Goal: Obtain resource: Download file/media

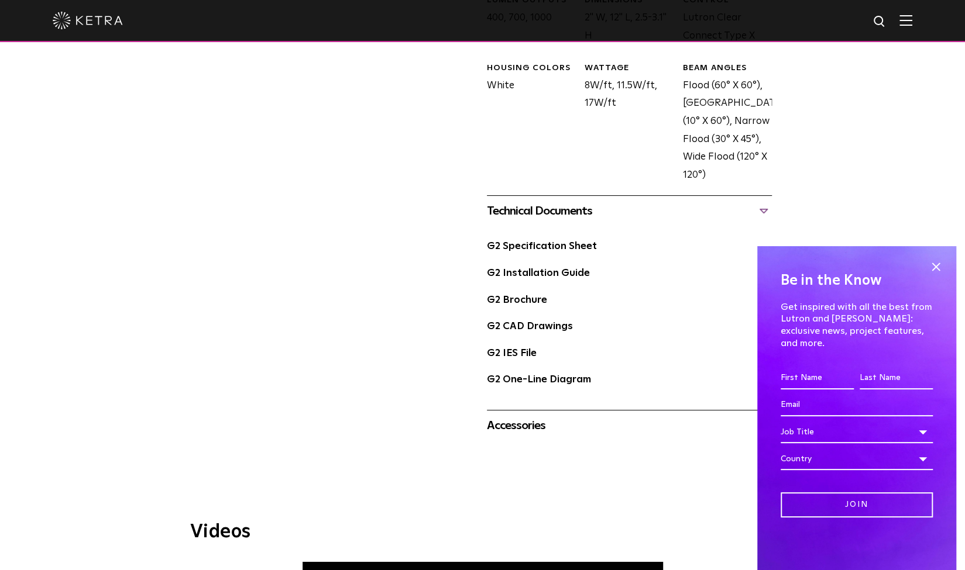
click at [97, 19] on img at bounding box center [88, 21] width 70 height 18
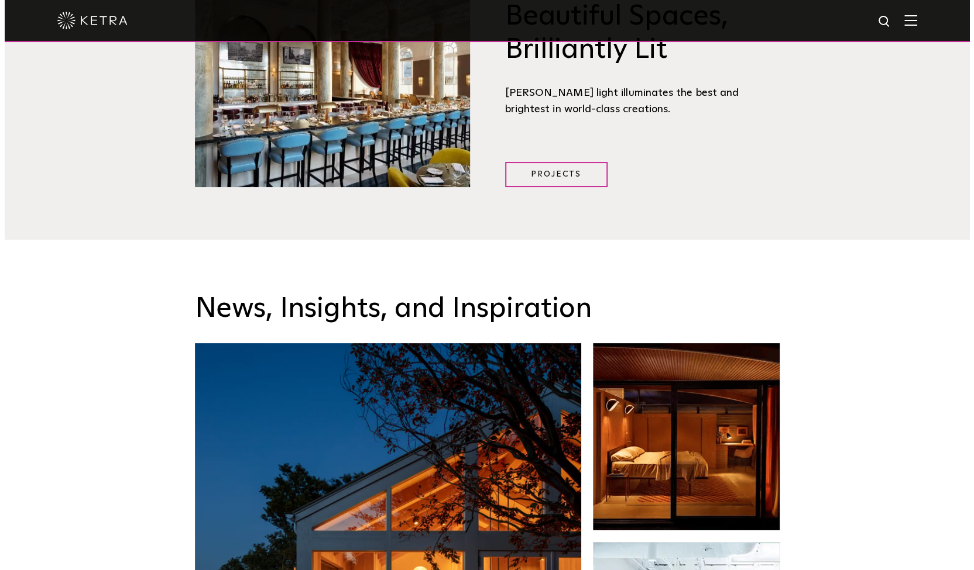
scroll to position [1697, 0]
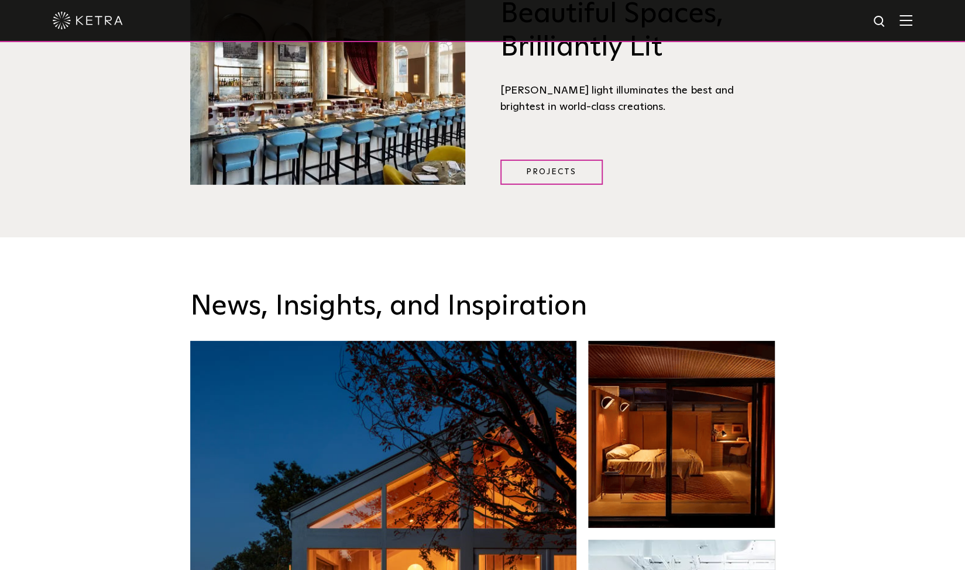
click at [922, 18] on div at bounding box center [482, 21] width 965 height 42
click at [912, 19] on img at bounding box center [905, 20] width 13 height 11
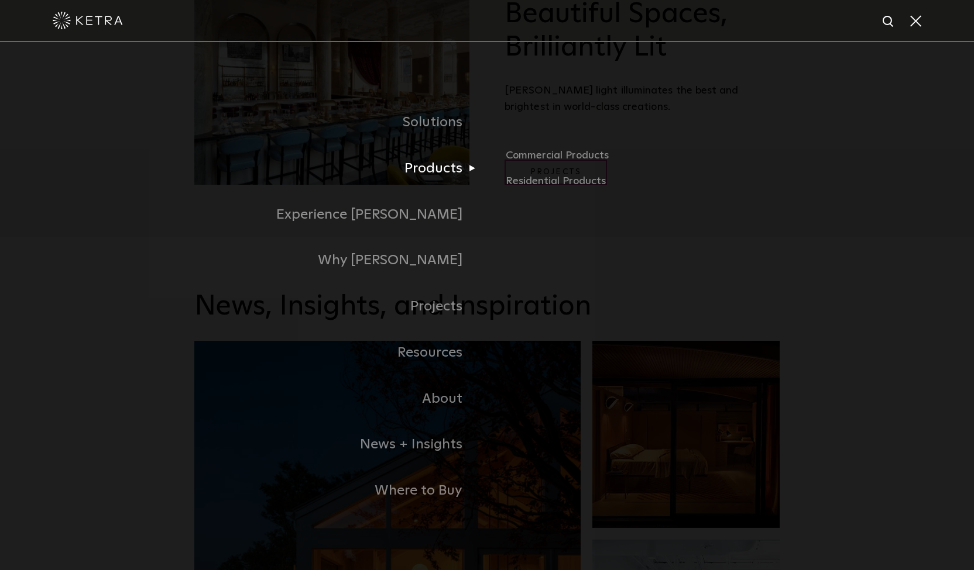
click at [462, 168] on link "Products" at bounding box center [340, 169] width 293 height 46
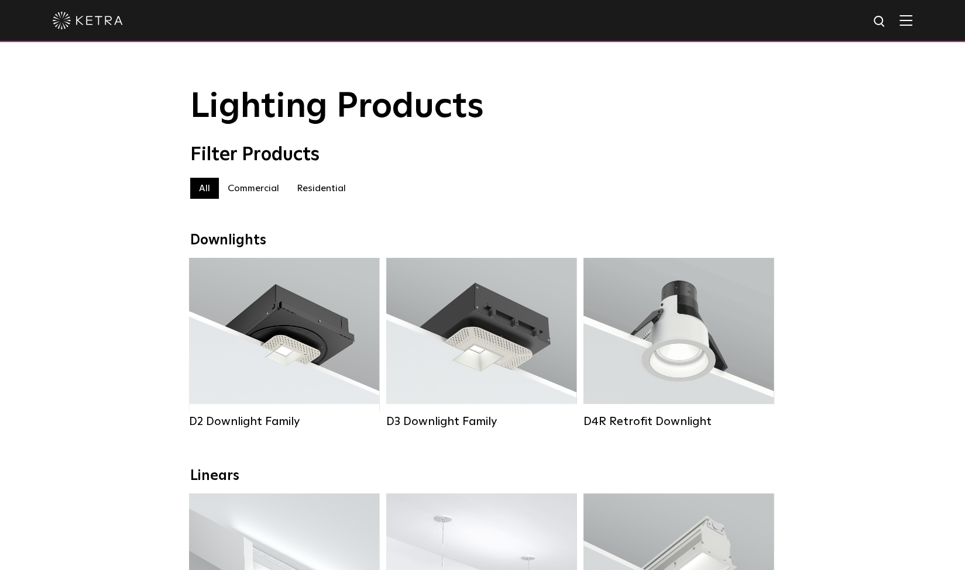
click at [912, 26] on img at bounding box center [905, 20] width 13 height 11
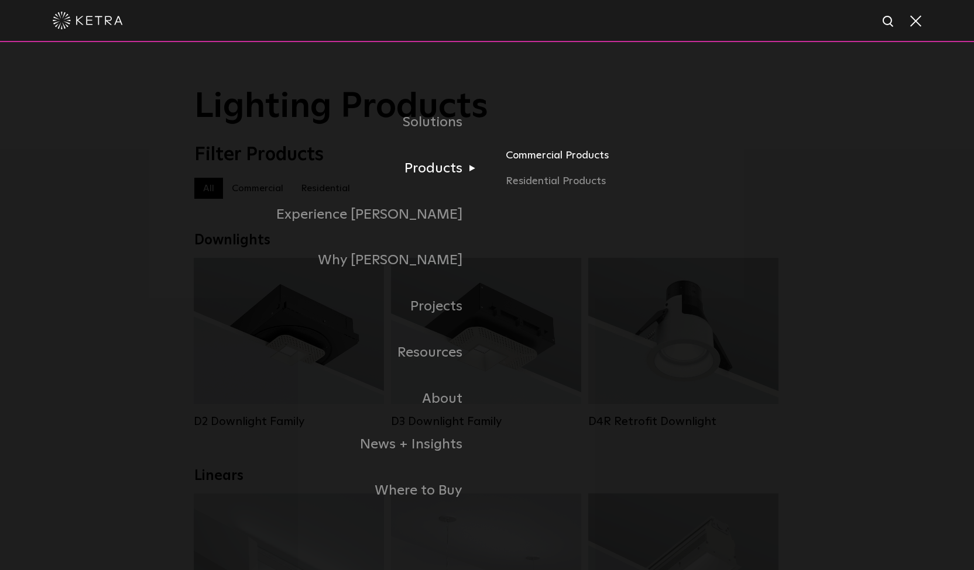
click at [513, 165] on link "Commercial Products" at bounding box center [642, 160] width 274 height 26
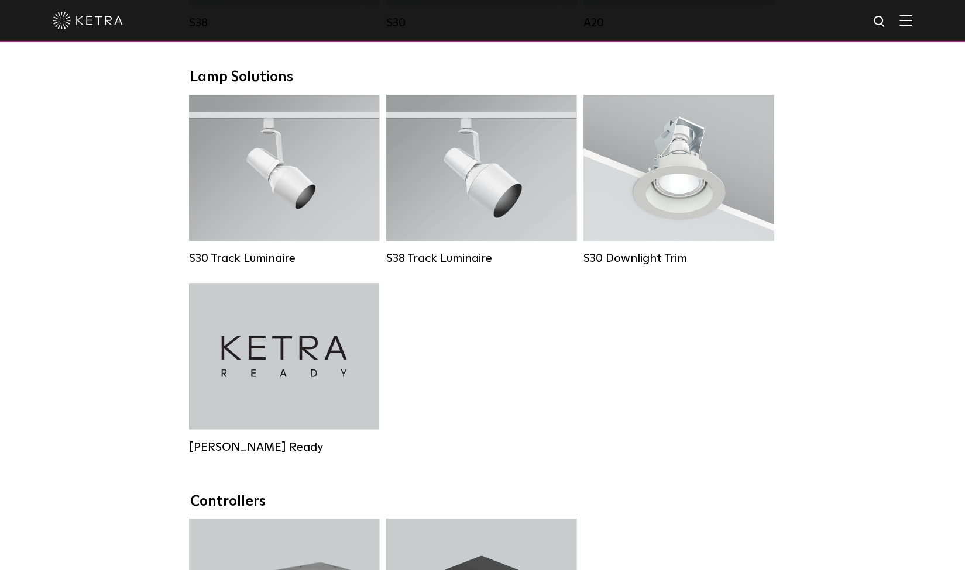
scroll to position [1053, 0]
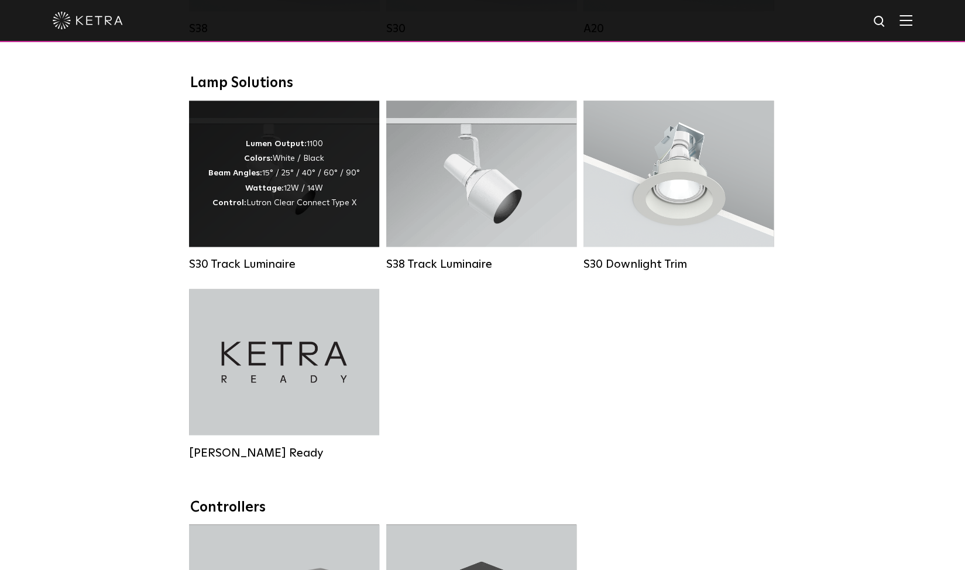
click at [300, 237] on div "Lumen Output: 1100 Colors: White / Black Beam Angles: 15° / 25° / 40° / 60° / 9…" at bounding box center [284, 174] width 190 height 146
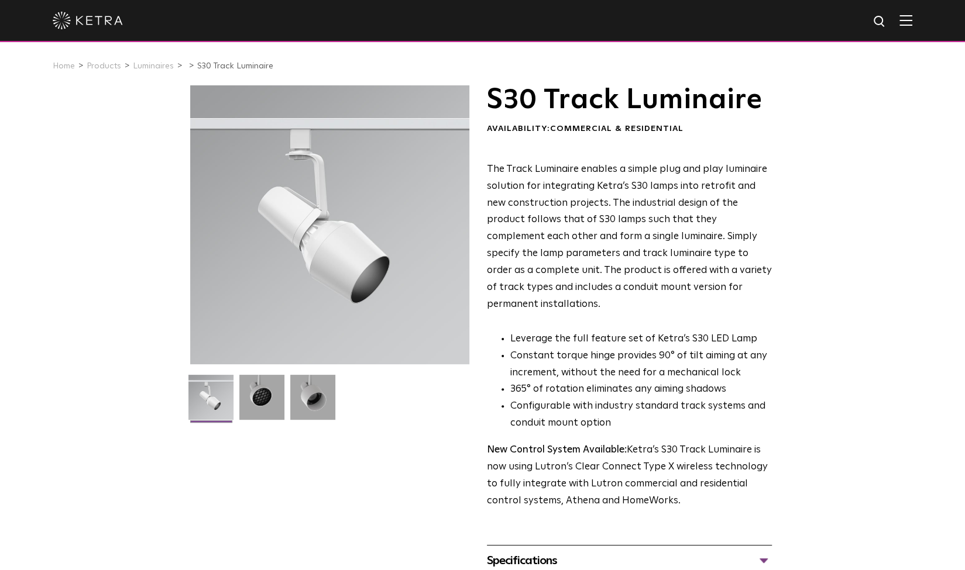
click at [823, 383] on div "S30 Track Luminaire Availability: Commercial & Residential The Track Luminaire …" at bounding box center [482, 361] width 965 height 553
click at [575, 552] on div "Specifications" at bounding box center [629, 561] width 285 height 19
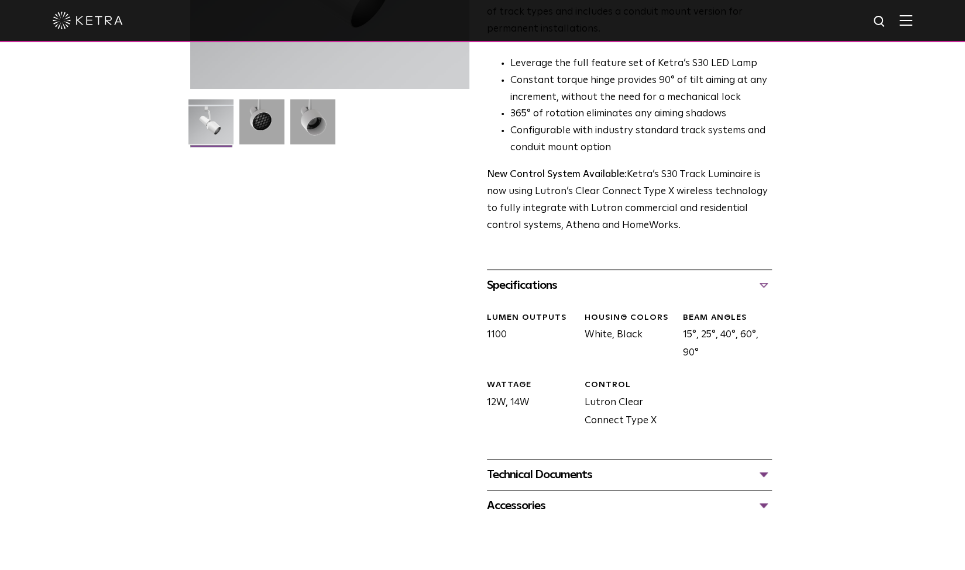
scroll to position [293, 0]
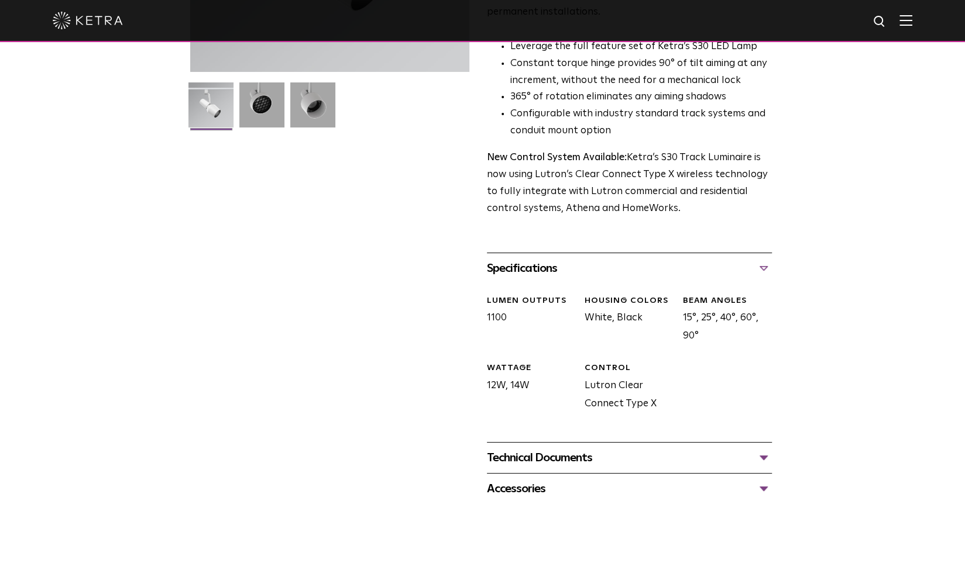
click at [559, 453] on div "Technical Documents S30 Track Luminaire Specification Sheet S30 Track Installat…" at bounding box center [629, 457] width 285 height 31
click at [569, 449] on div "Technical Documents" at bounding box center [629, 458] width 285 height 19
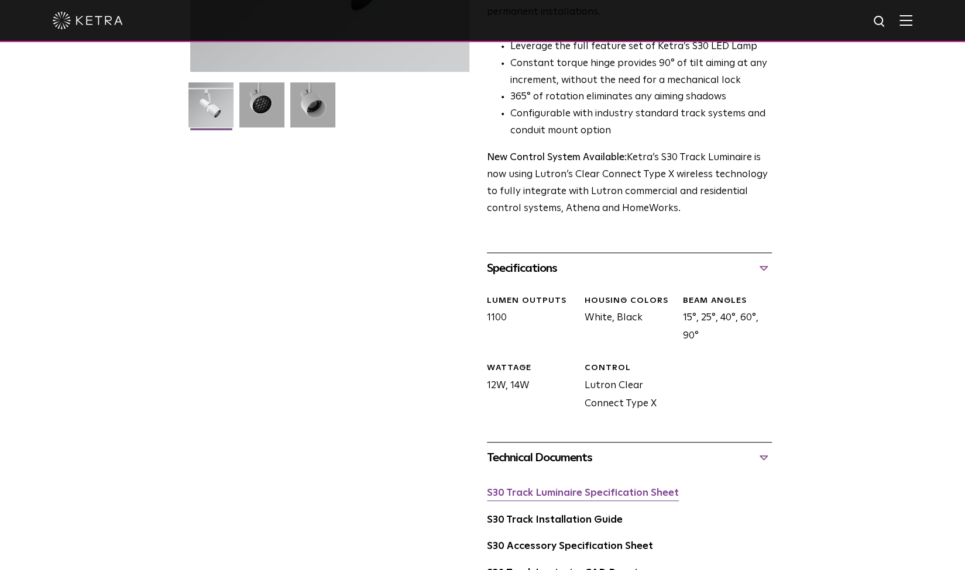
click at [593, 489] on link "S30 Track Luminaire Specification Sheet" at bounding box center [583, 494] width 192 height 10
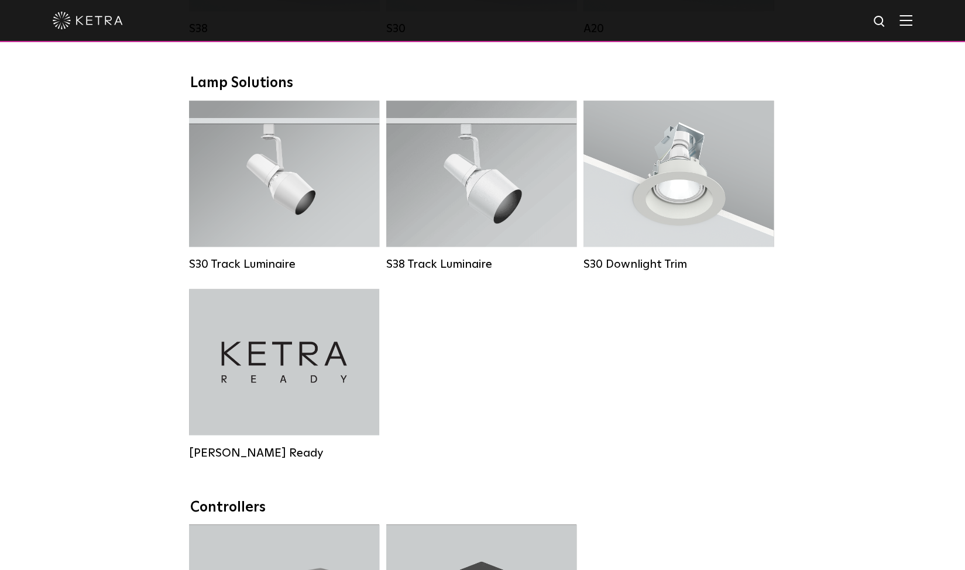
click at [688, 396] on div "S30 Track Luminaire Lumen Output: 1100 Colors: White / Black Beam Angles: 15° /…" at bounding box center [482, 289] width 594 height 377
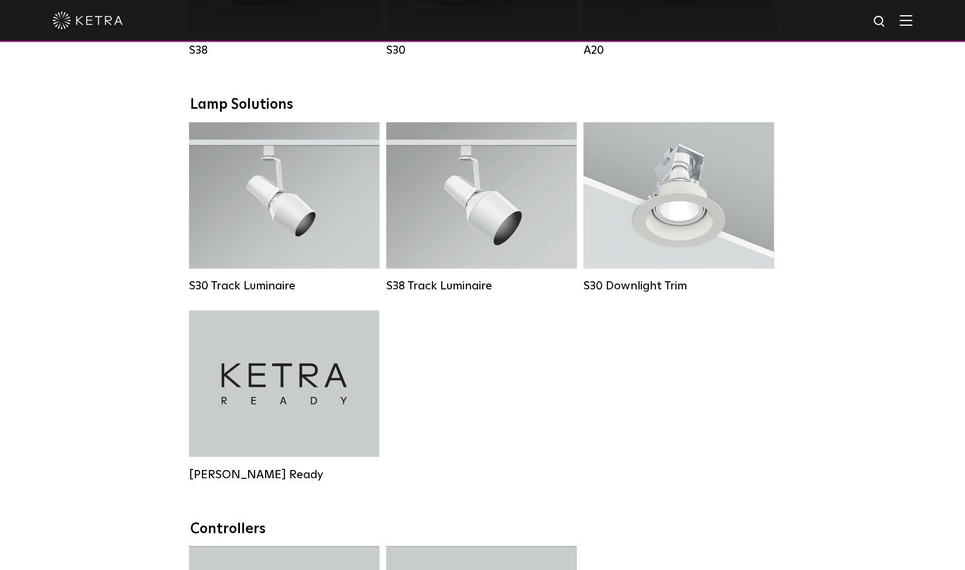
scroll to position [1053, 0]
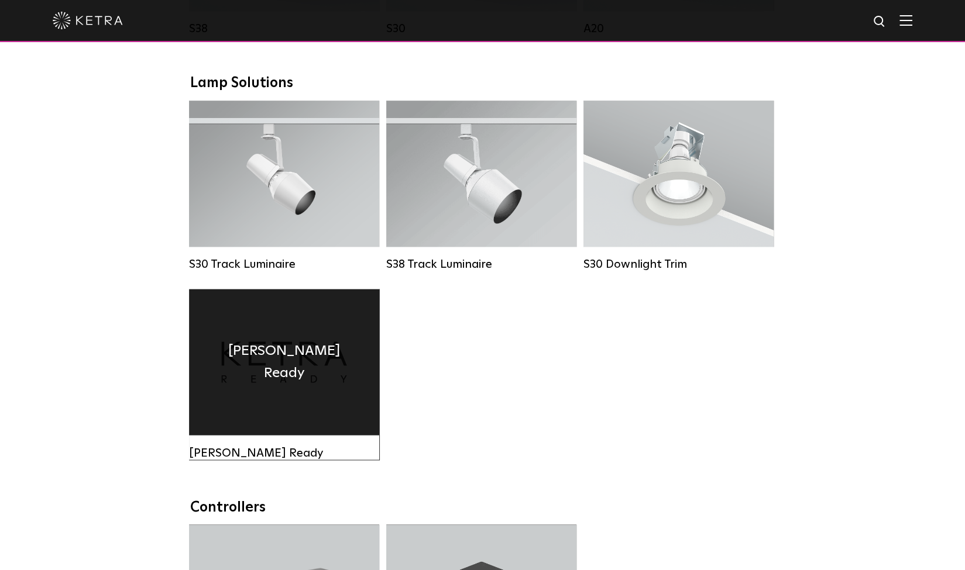
click at [271, 414] on div "[PERSON_NAME] Ready" at bounding box center [284, 362] width 190 height 146
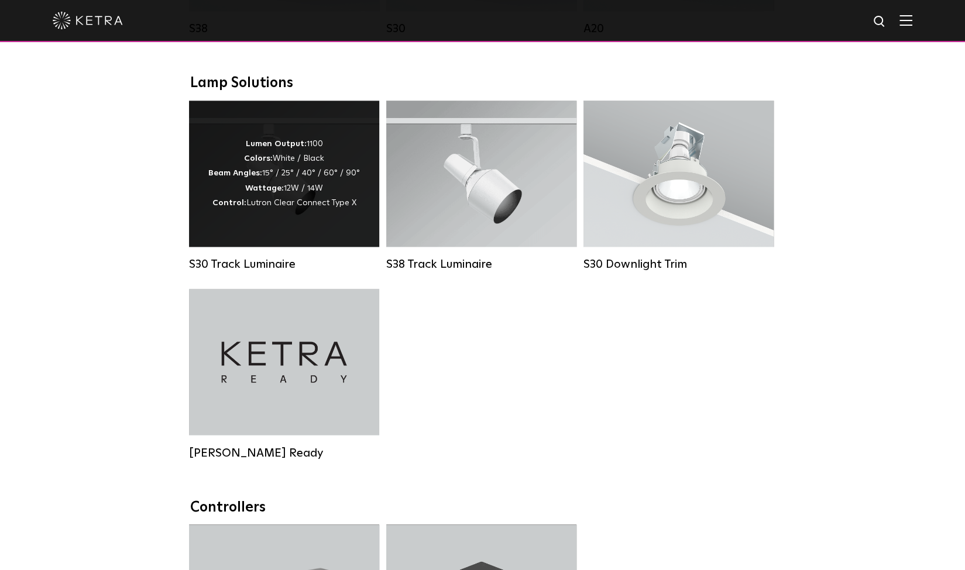
click at [270, 207] on span "Lutron Clear Connect Type X" at bounding box center [301, 203] width 110 height 8
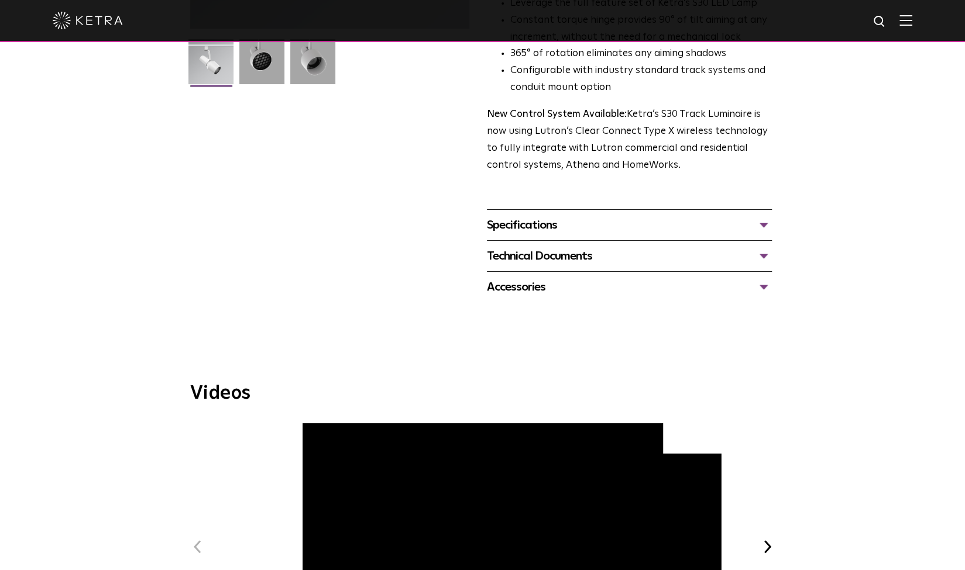
scroll to position [234, 0]
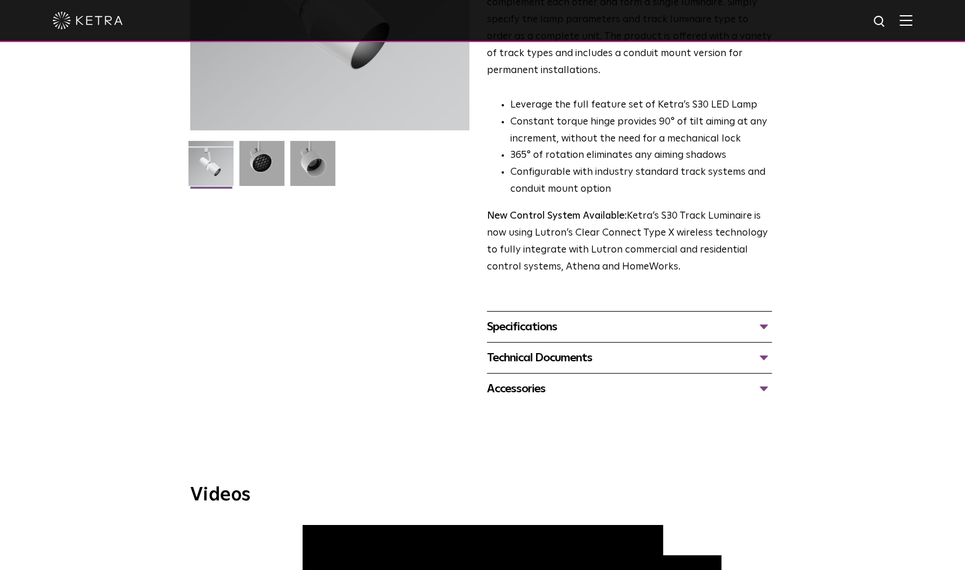
click at [537, 349] on div "Technical Documents" at bounding box center [629, 358] width 285 height 19
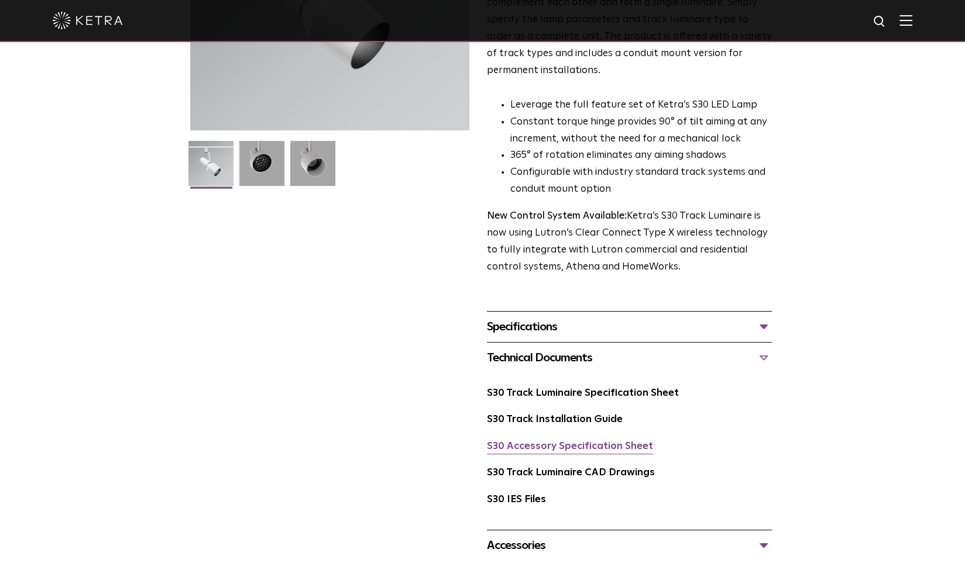
click at [577, 442] on link "S30 Accessory Specification Sheet" at bounding box center [570, 447] width 166 height 10
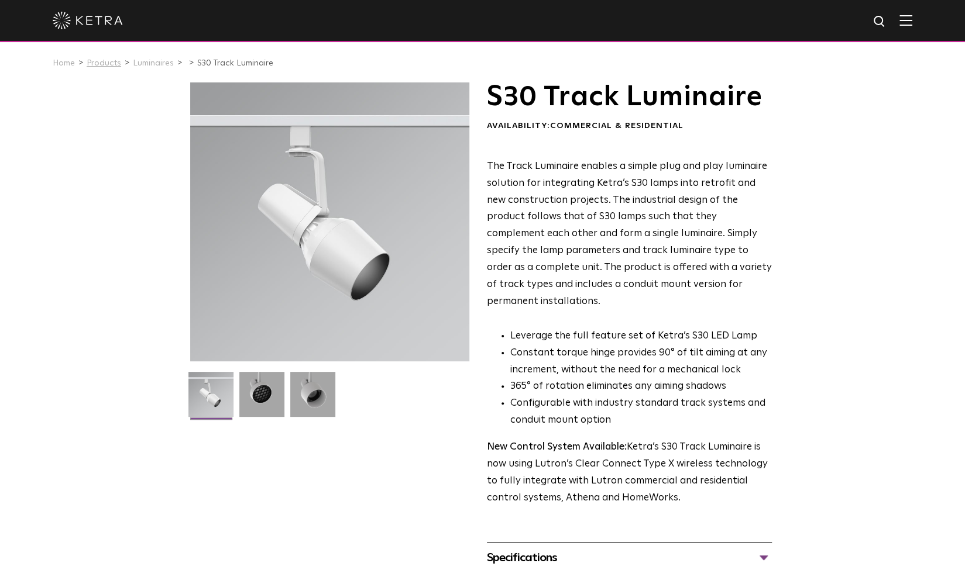
scroll to position [0, 0]
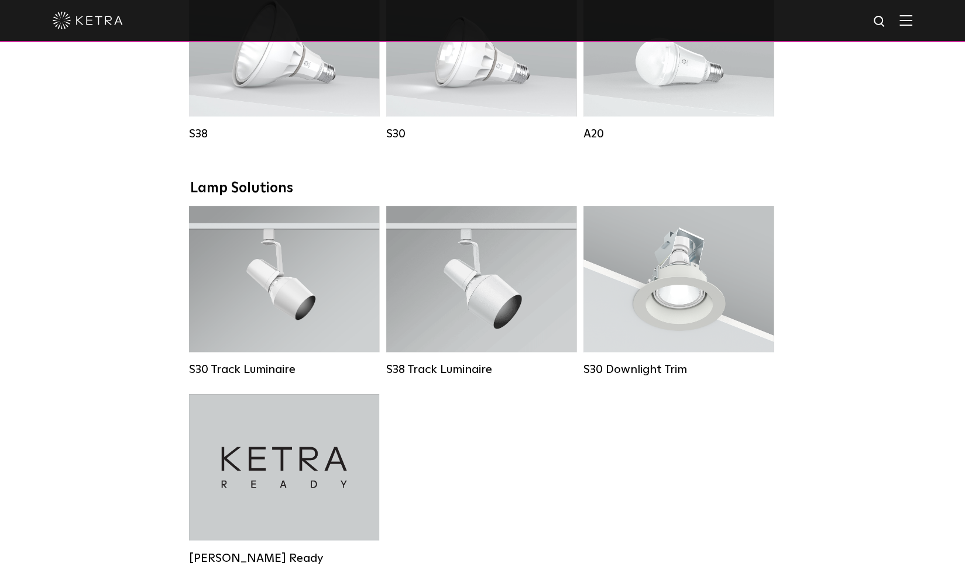
scroll to position [1173, 0]
